Goal: Task Accomplishment & Management: Complete application form

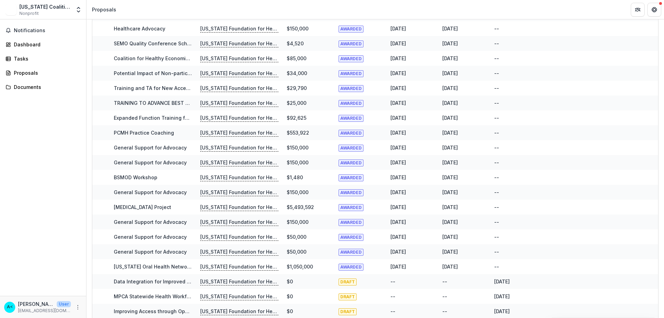
scroll to position [234, 0]
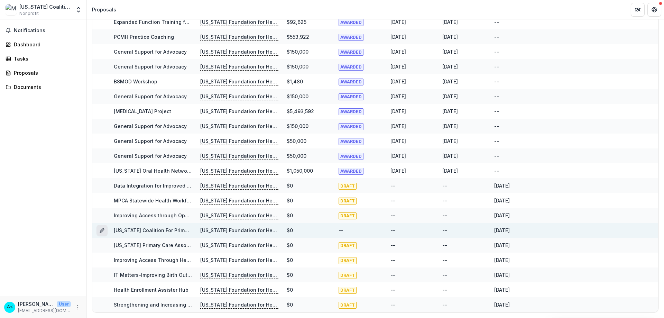
click at [101, 230] on icon "Grant 9c8058de-97dc-45c1-92a1-db1e9b17135d" at bounding box center [101, 230] width 3 height 3
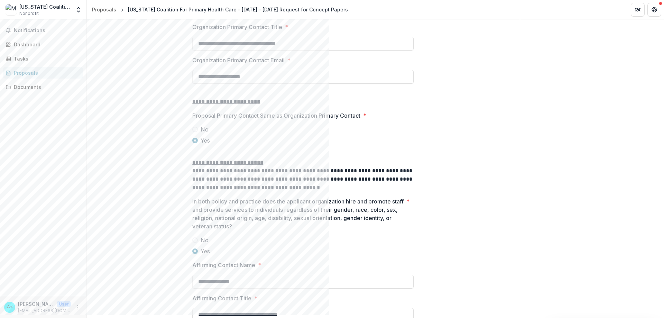
scroll to position [812, 0]
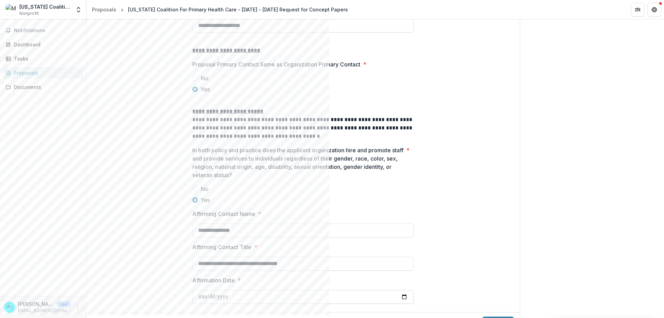
click at [233, 290] on input "Affirmation Date *" at bounding box center [302, 297] width 221 height 14
click at [487, 316] on button "Next" at bounding box center [498, 323] width 32 height 14
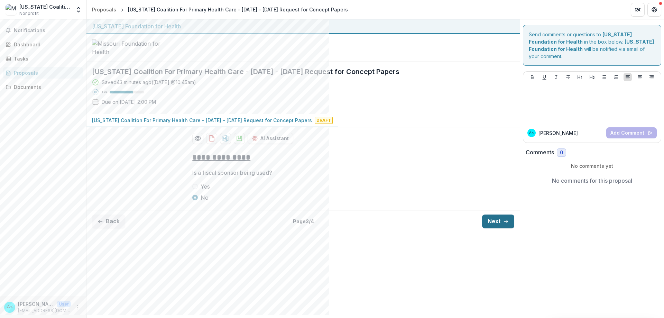
scroll to position [0, 0]
click at [108, 214] on button "Back" at bounding box center [108, 221] width 33 height 14
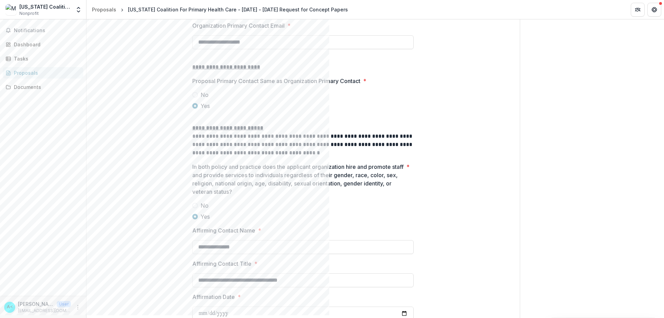
scroll to position [812, 0]
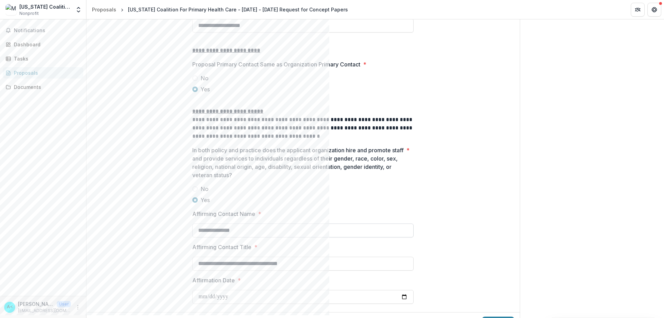
click at [236, 223] on input "**********" at bounding box center [302, 230] width 221 height 14
drag, startPoint x: 265, startPoint y: 218, endPoint x: 181, endPoint y: 210, distance: 84.7
type input "**********"
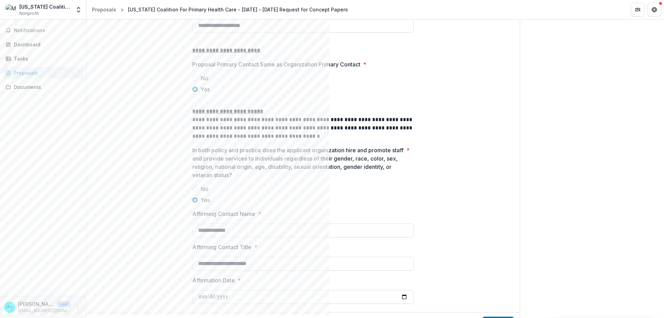
click at [491, 316] on button "Next" at bounding box center [498, 323] width 32 height 14
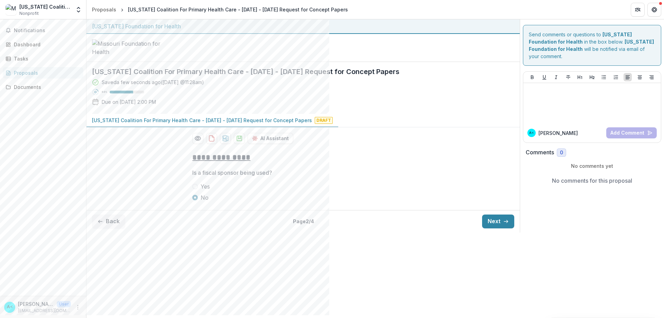
scroll to position [0, 0]
click at [501, 228] on button "Next" at bounding box center [498, 221] width 32 height 14
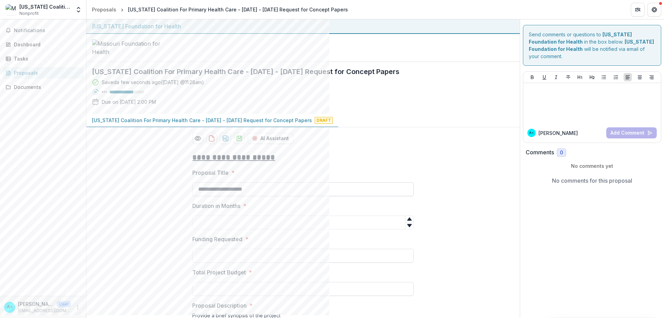
click at [229, 196] on input "**********" at bounding box center [302, 189] width 221 height 14
type input "**********"
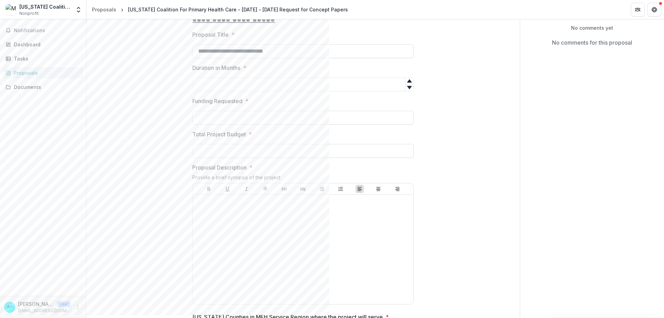
scroll to position [138, 0]
click at [218, 157] on input "Total Project Budget *" at bounding box center [302, 150] width 221 height 14
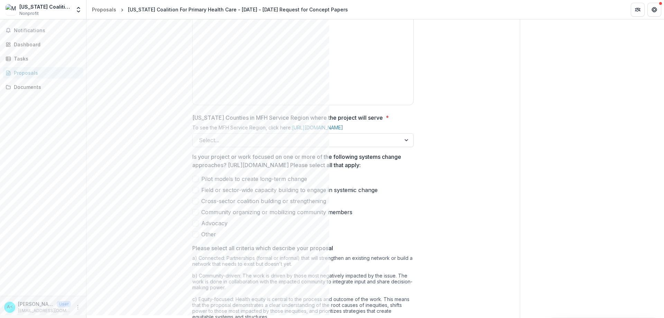
scroll to position [415, 0]
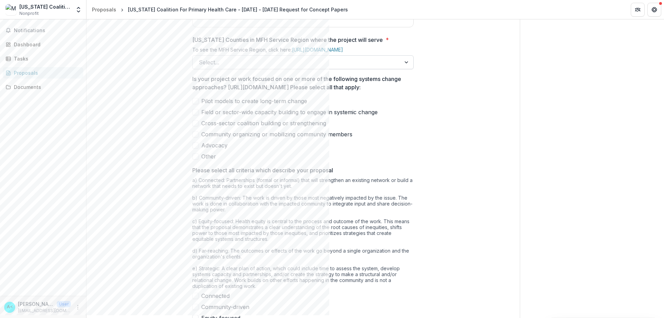
click at [247, 67] on div at bounding box center [297, 62] width 196 height 10
type input "**"
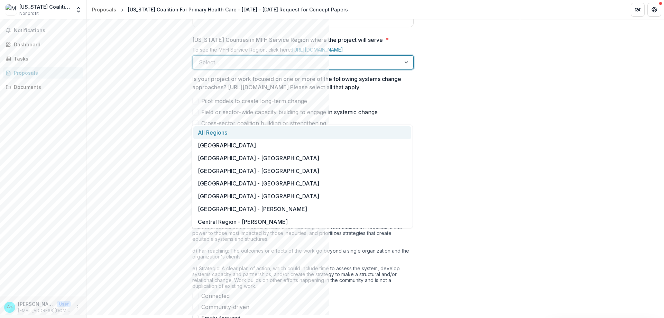
click at [208, 131] on div "All Regions" at bounding box center [302, 132] width 218 height 13
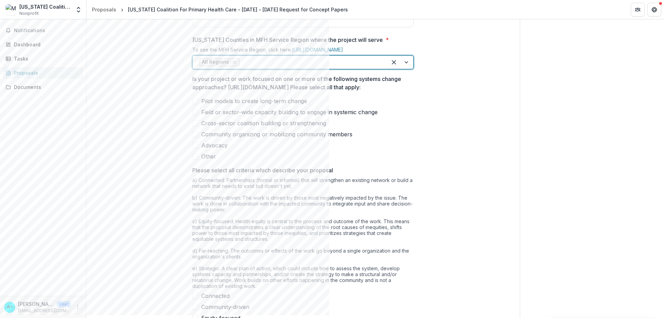
click at [144, 135] on div "**********" at bounding box center [302, 41] width 433 height 618
click at [196, 148] on span at bounding box center [195, 145] width 6 height 6
click at [197, 137] on span at bounding box center [195, 134] width 6 height 6
click at [195, 148] on div at bounding box center [195, 145] width 4 height 6
click at [193, 136] on icon at bounding box center [195, 133] width 4 height 3
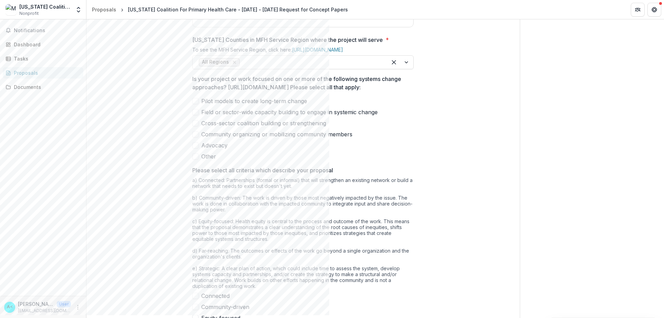
click at [196, 148] on span at bounding box center [195, 145] width 6 height 6
click at [197, 126] on span at bounding box center [195, 123] width 6 height 6
click at [195, 137] on span at bounding box center [195, 134] width 6 height 6
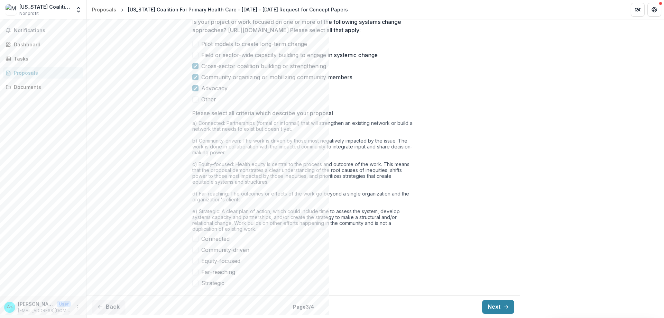
scroll to position [533, 0]
click at [195, 283] on span at bounding box center [195, 283] width 6 height 6
click at [196, 271] on span at bounding box center [195, 272] width 6 height 6
click at [195, 263] on span at bounding box center [195, 260] width 6 height 6
click at [195, 251] on span at bounding box center [195, 249] width 6 height 6
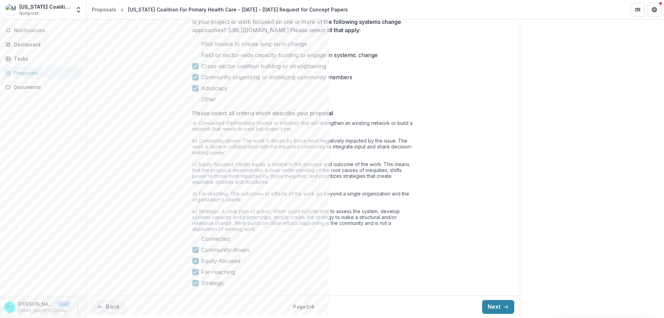
click at [195, 240] on span at bounding box center [195, 238] width 6 height 6
click at [488, 303] on button "Next" at bounding box center [498, 307] width 32 height 14
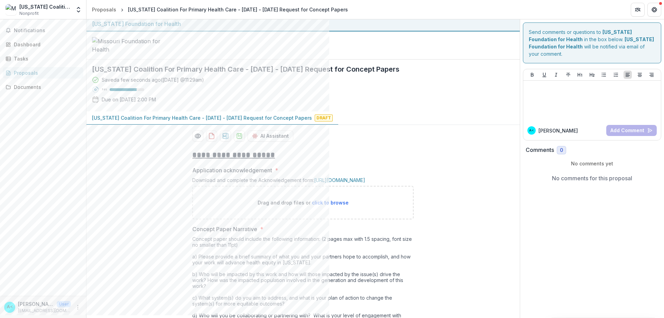
scroll to position [0, 0]
